Goal: Transaction & Acquisition: Book appointment/travel/reservation

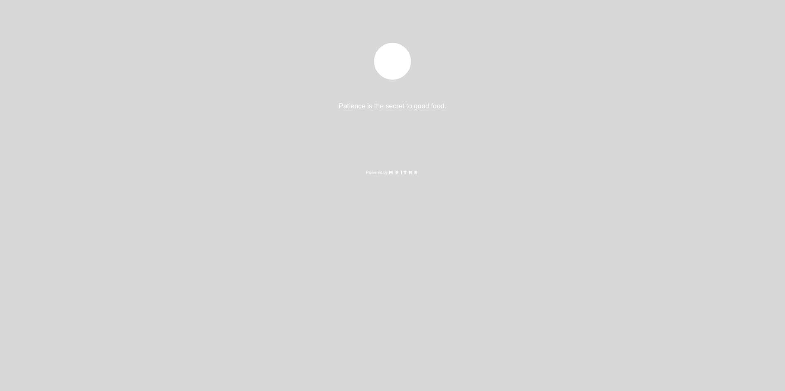
select select "es"
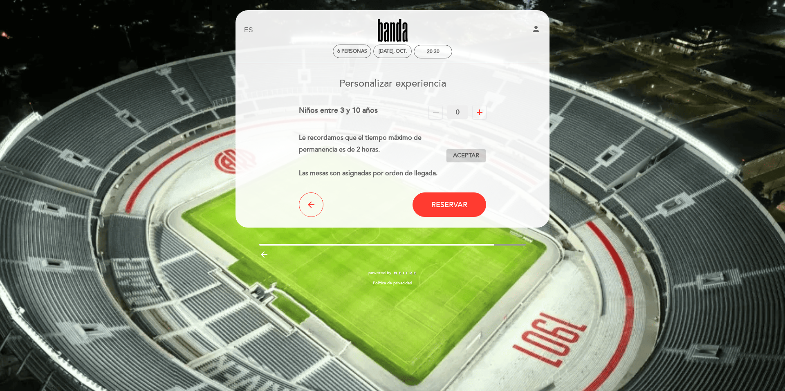
click at [470, 155] on span "Aceptar" at bounding box center [466, 156] width 26 height 9
click at [431, 200] on span "Reservar" at bounding box center [449, 204] width 36 height 9
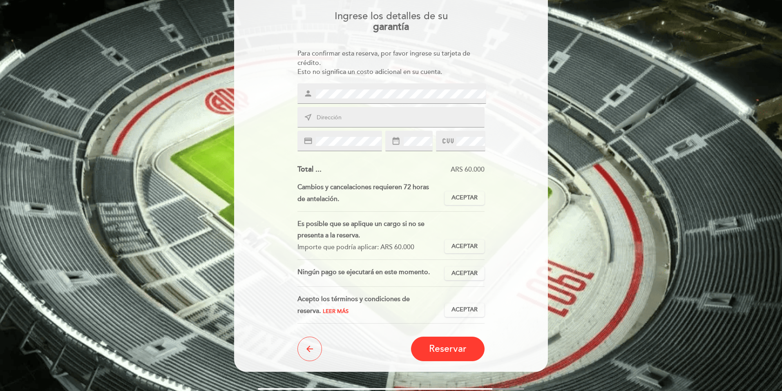
scroll to position [82, 0]
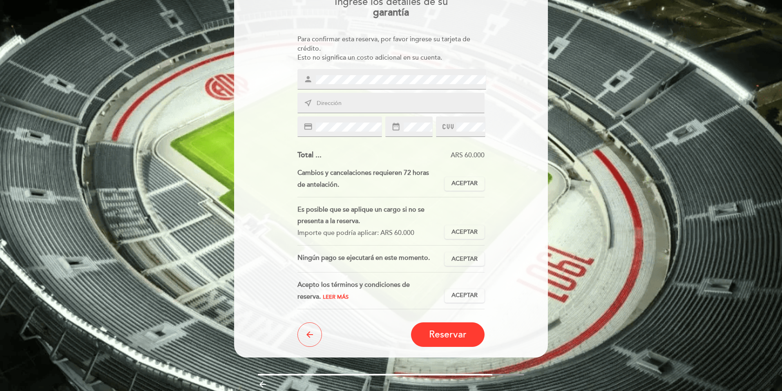
click at [336, 101] on input "text" at bounding box center [401, 103] width 170 height 9
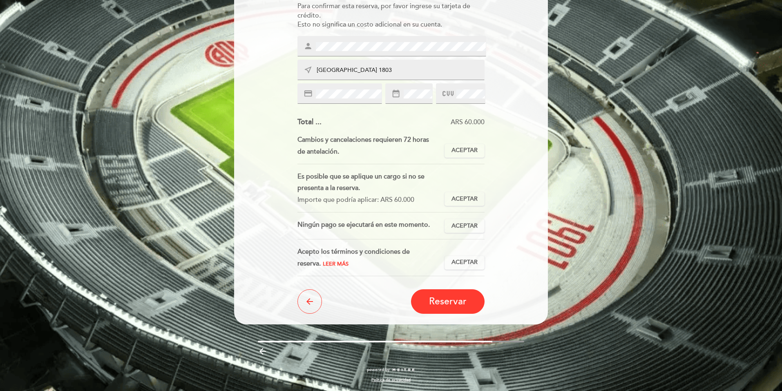
scroll to position [74, 0]
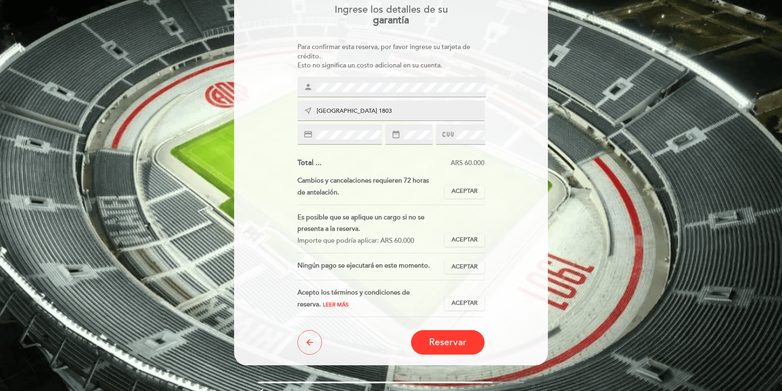
type input "[GEOGRAPHIC_DATA] 1803"
click at [459, 126] on div at bounding box center [460, 134] width 49 height 20
click at [471, 190] on span "Aceptar" at bounding box center [465, 191] width 26 height 9
click at [466, 238] on span "Aceptar" at bounding box center [465, 240] width 26 height 9
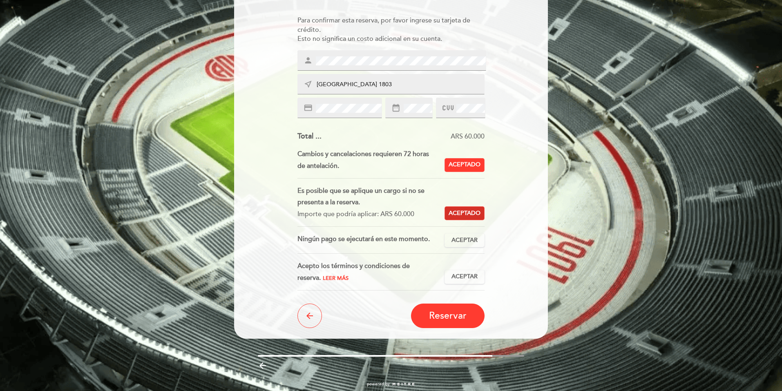
scroll to position [115, 0]
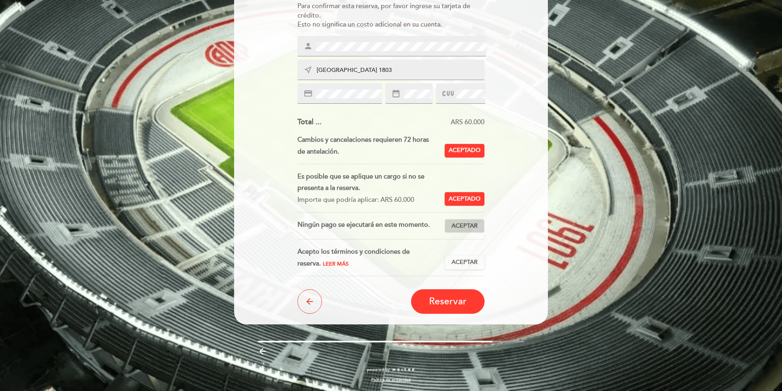
click at [465, 229] on span "Aceptar" at bounding box center [465, 226] width 26 height 9
click at [466, 265] on span "Aceptar" at bounding box center [465, 262] width 26 height 9
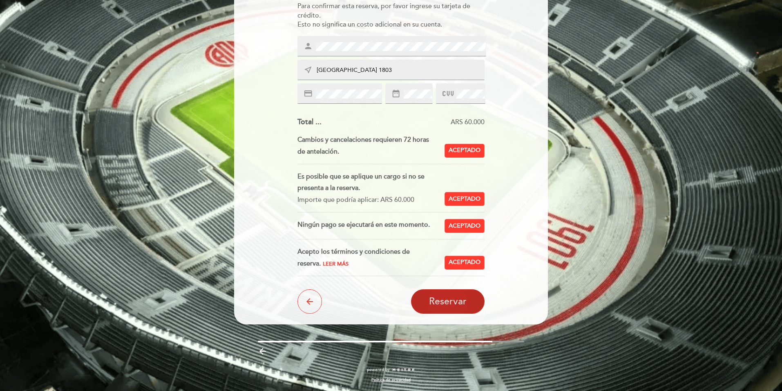
click at [459, 302] on span "Reservar" at bounding box center [448, 301] width 38 height 11
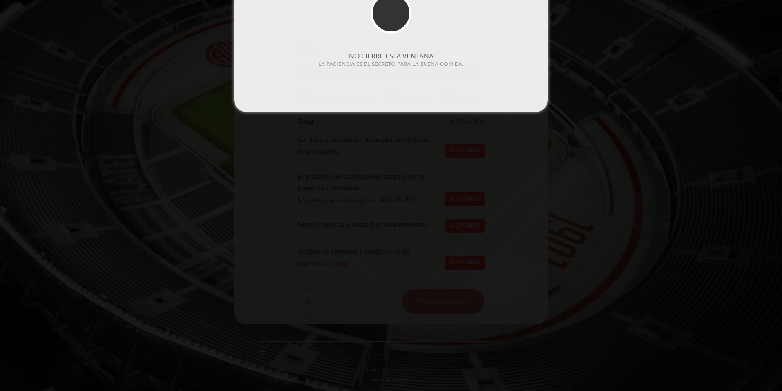
scroll to position [0, 0]
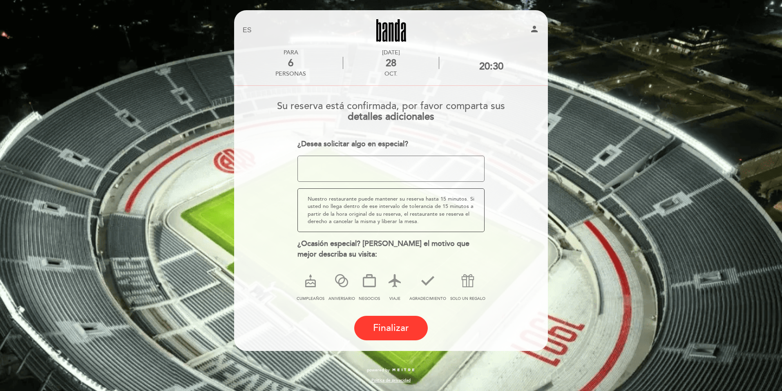
click at [321, 175] on textarea at bounding box center [392, 169] width 188 height 26
drag, startPoint x: 311, startPoint y: 282, endPoint x: 313, endPoint y: 277, distance: 5.5
click at [311, 282] on icon at bounding box center [310, 280] width 21 height 21
click at [353, 166] on textarea at bounding box center [392, 169] width 188 height 26
type textarea "B"
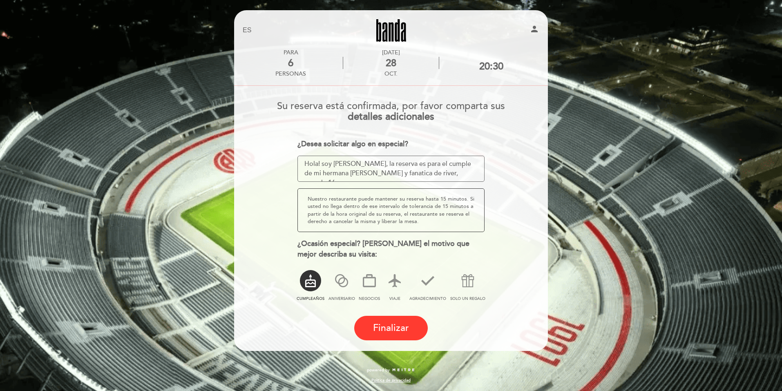
click at [321, 163] on textarea at bounding box center [392, 169] width 188 height 26
click at [468, 175] on textarea at bounding box center [392, 169] width 188 height 26
drag, startPoint x: 415, startPoint y: 174, endPoint x: 470, endPoint y: 170, distance: 54.9
click at [455, 170] on textarea at bounding box center [392, 169] width 188 height 26
click at [464, 173] on textarea at bounding box center [392, 169] width 188 height 26
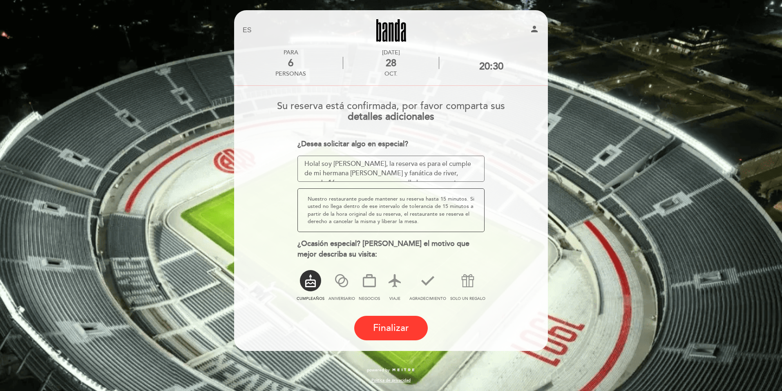
click at [331, 172] on textarea at bounding box center [392, 169] width 188 height 26
click at [349, 174] on textarea at bounding box center [392, 169] width 188 height 26
click at [331, 174] on textarea at bounding box center [392, 169] width 188 height 26
drag, startPoint x: 377, startPoint y: 172, endPoint x: 350, endPoint y: 172, distance: 27.0
click at [350, 172] on textarea at bounding box center [392, 169] width 188 height 26
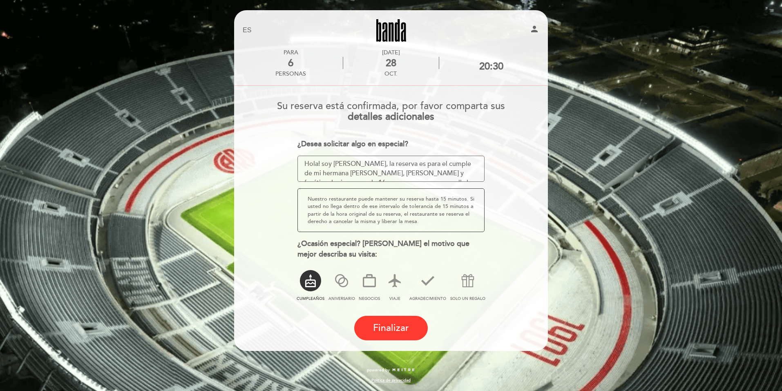
click at [373, 175] on textarea at bounding box center [392, 169] width 188 height 26
click at [436, 161] on textarea at bounding box center [392, 169] width 188 height 26
click at [420, 167] on textarea at bounding box center [392, 169] width 188 height 26
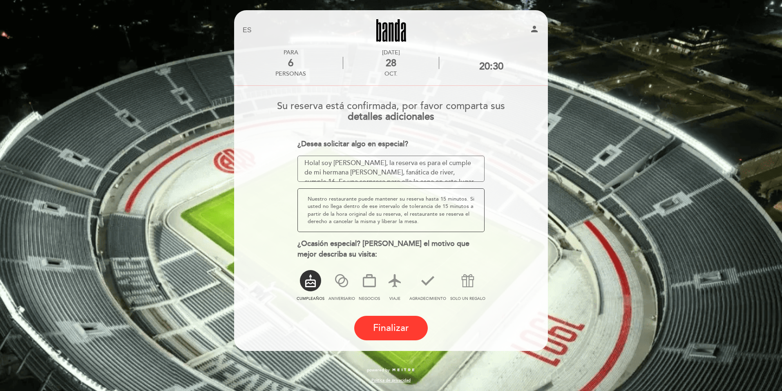
scroll to position [0, 0]
drag, startPoint x: 360, startPoint y: 167, endPoint x: 437, endPoint y: 171, distance: 76.6
click at [437, 171] on textarea at bounding box center [392, 169] width 188 height 26
drag, startPoint x: 434, startPoint y: 173, endPoint x: 366, endPoint y: 161, distance: 68.8
click at [365, 161] on textarea at bounding box center [392, 169] width 188 height 26
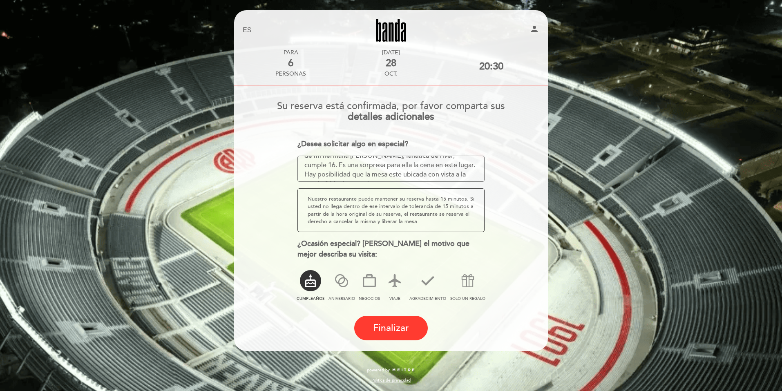
scroll to position [25, 0]
drag, startPoint x: 360, startPoint y: 159, endPoint x: 363, endPoint y: 157, distance: 4.2
click at [360, 159] on textarea at bounding box center [392, 169] width 188 height 26
drag, startPoint x: 382, startPoint y: 172, endPoint x: 342, endPoint y: 170, distance: 39.3
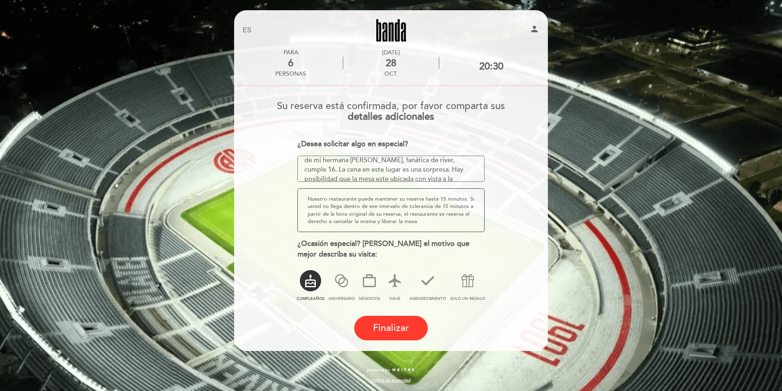
click at [342, 170] on textarea at bounding box center [392, 169] width 188 height 26
click at [380, 168] on textarea at bounding box center [392, 169] width 188 height 26
click at [381, 168] on textarea at bounding box center [392, 169] width 188 height 26
click at [448, 169] on textarea at bounding box center [392, 169] width 188 height 26
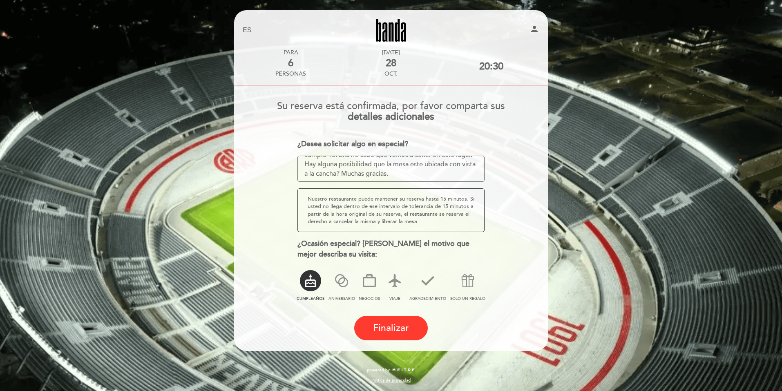
click at [447, 172] on textarea at bounding box center [392, 169] width 188 height 26
type textarea "Hola! soy [PERSON_NAME], la reserva es para el cumple de mi hermana [PERSON_NAM…"
click at [313, 280] on icon at bounding box center [310, 280] width 21 height 21
click at [405, 326] on span "Finalizar" at bounding box center [391, 327] width 36 height 11
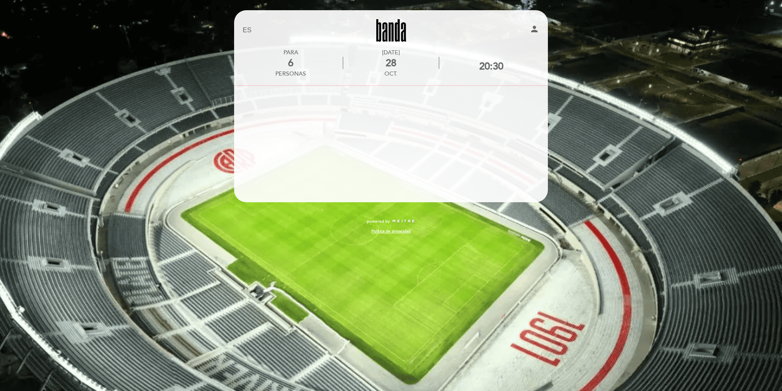
scroll to position [0, 0]
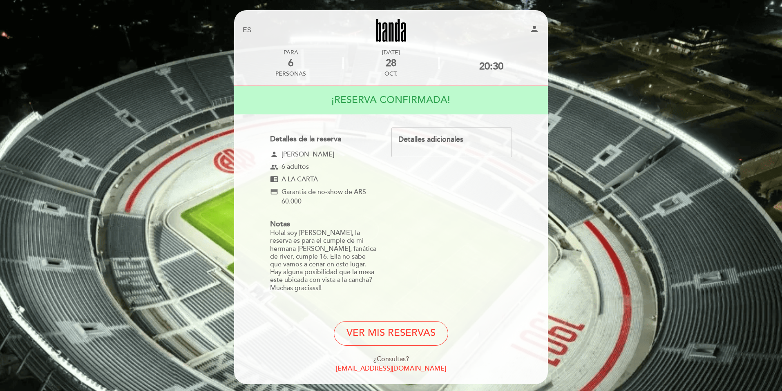
click at [454, 140] on div "Detalles adicionales" at bounding box center [451, 139] width 107 height 11
click at [480, 143] on div "Detalles adicionales" at bounding box center [451, 139] width 107 height 11
click at [448, 140] on div "Detalles adicionales" at bounding box center [451, 139] width 107 height 11
click at [439, 144] on div "Detalles adicionales" at bounding box center [451, 139] width 107 height 11
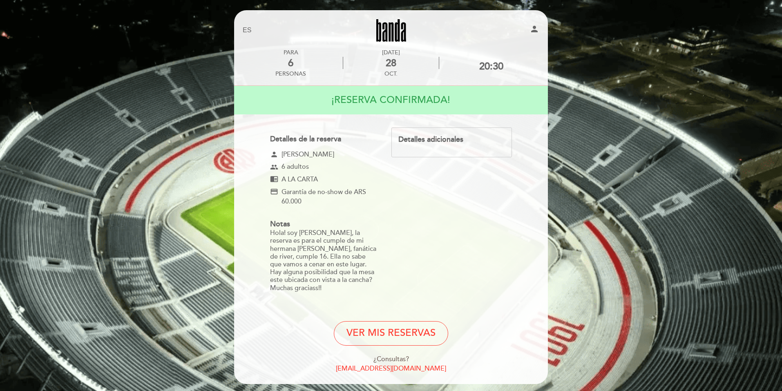
click at [439, 141] on div "Detalles adicionales" at bounding box center [451, 139] width 107 height 11
click at [407, 332] on button "VER MIS RESERVAS" at bounding box center [391, 333] width 114 height 25
select select "es"
